Goal: Book appointment/travel/reservation

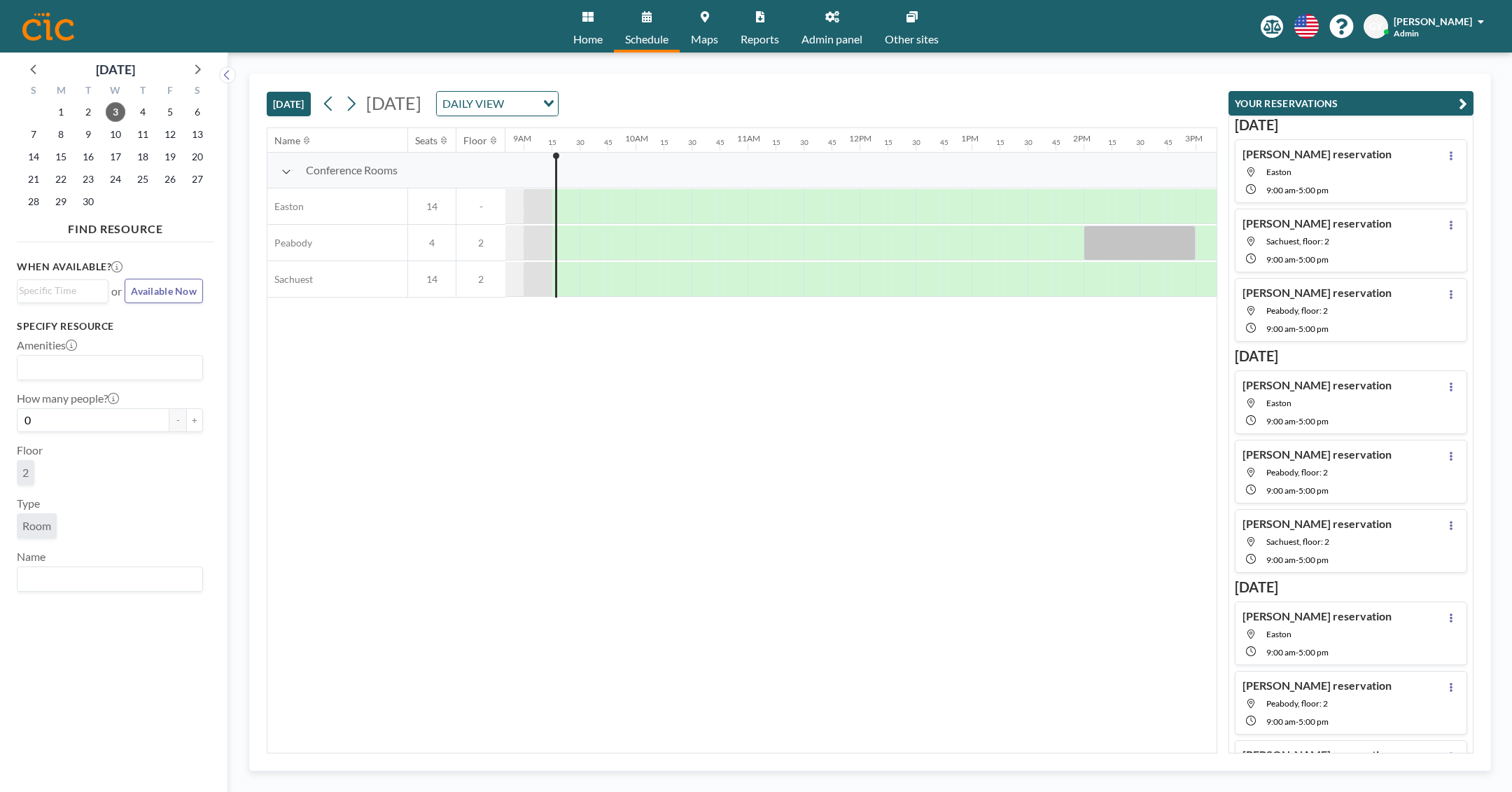
scroll to position [0, 1008]
click at [863, 100] on div "[DATE] [DATE] DAILY VIEW Loading..." at bounding box center [742, 101] width 951 height 53
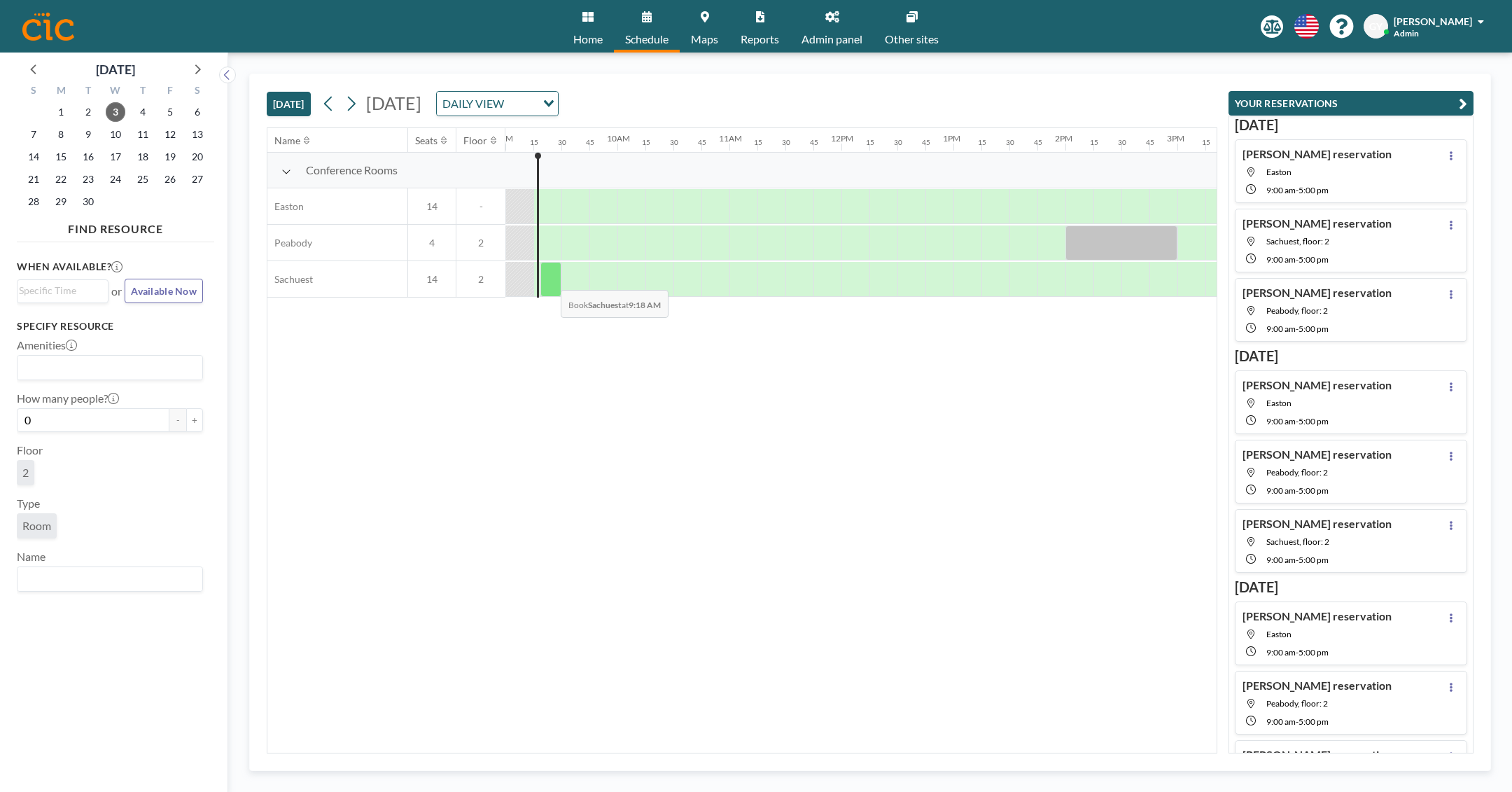
click at [550, 278] on div at bounding box center [551, 278] width 21 height 35
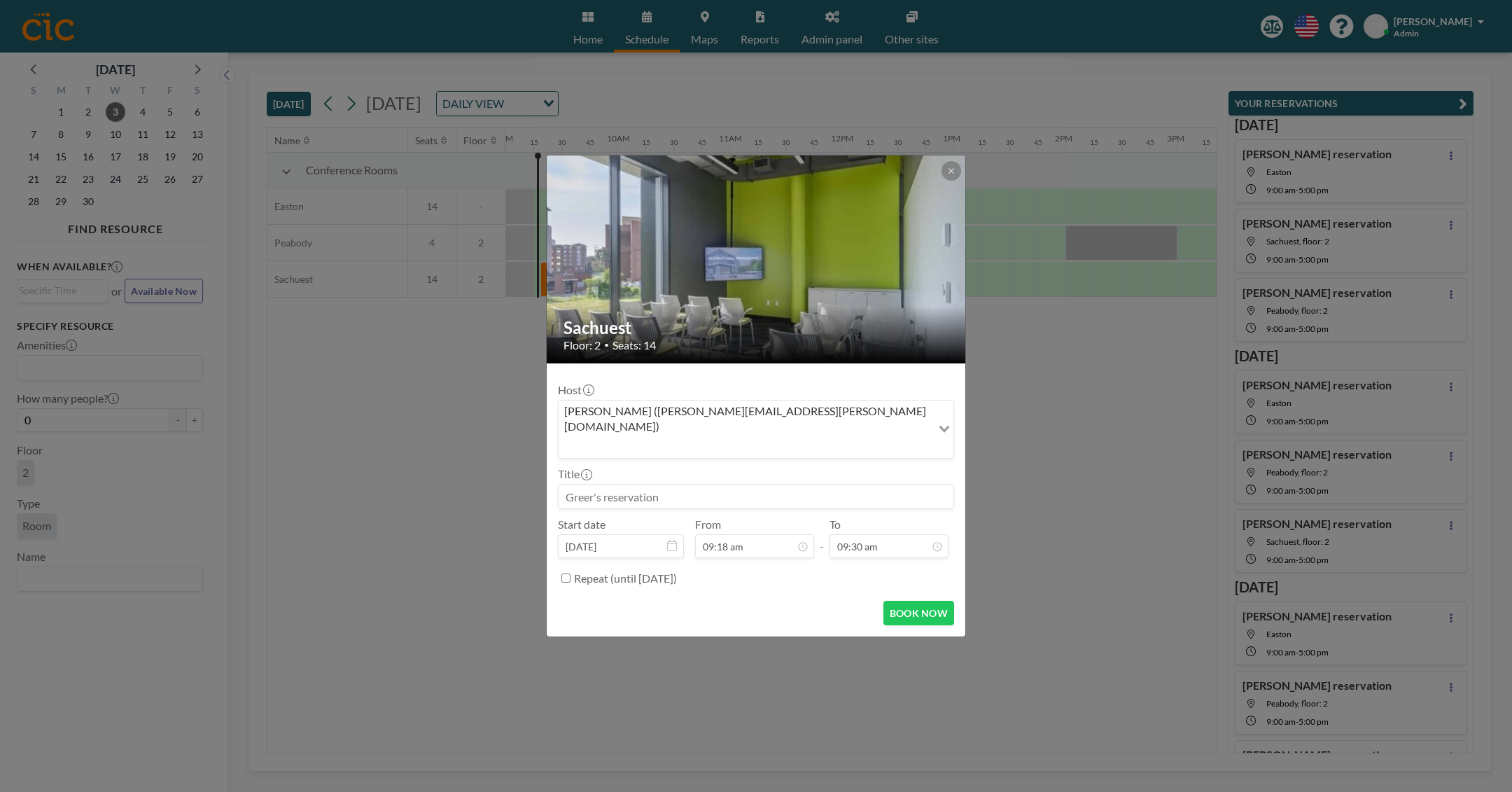
click at [678, 484] on input at bounding box center [756, 496] width 395 height 24
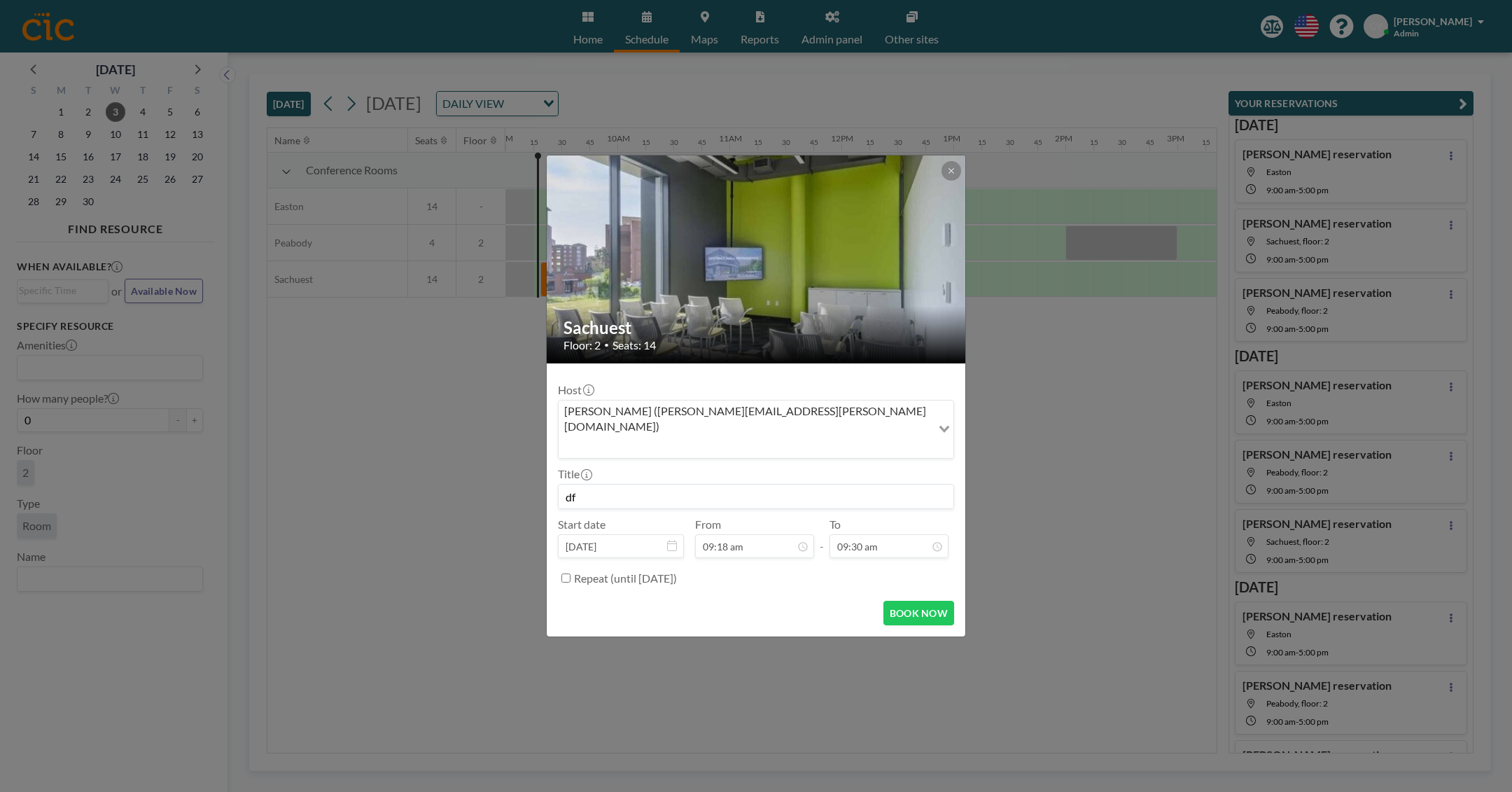
type input "d"
type input "Aloft Meeting"
